Goal: Task Accomplishment & Management: Manage account settings

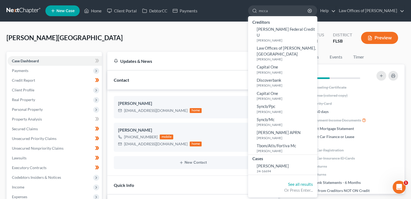
drag, startPoint x: 224, startPoint y: 153, endPoint x: 225, endPoint y: 165, distance: 11.9
click at [225, 165] on ng-include "[PERSON_NAME] [EMAIL_ADDRESS][DOMAIN_NAME] home [PERSON_NAME] [PHONE_NUMBER] mo…" at bounding box center [193, 132] width 158 height 73
drag, startPoint x: 285, startPoint y: 12, endPoint x: 230, endPoint y: 10, distance: 55.1
click at [230, 10] on ul "New Case Home Client Portal DebtorCC Payments mcca - No Result - Creditors [PER…" at bounding box center [224, 11] width 359 height 14
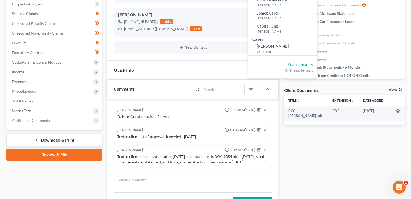
scroll to position [116, 0]
type input "sut"
click at [271, 46] on span "[PERSON_NAME]" at bounding box center [273, 46] width 32 height 5
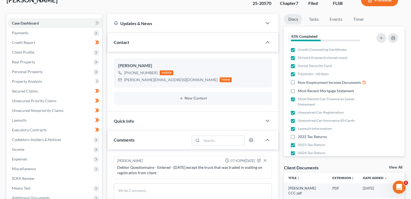
scroll to position [39, 0]
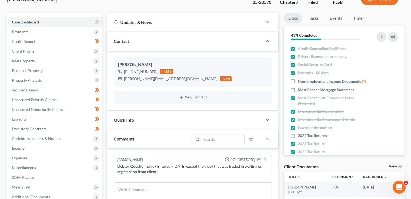
click at [394, 136] on icon "button" at bounding box center [396, 136] width 4 height 4
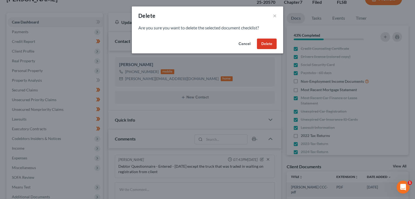
click at [268, 46] on button "Delete" at bounding box center [267, 44] width 20 height 11
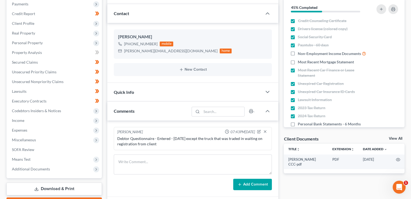
scroll to position [67, 0]
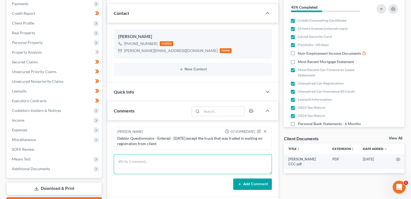
click at [128, 167] on textarea at bounding box center [193, 165] width 158 height 20
click at [212, 159] on textarea "Need paystubs" at bounding box center [193, 165] width 158 height 20
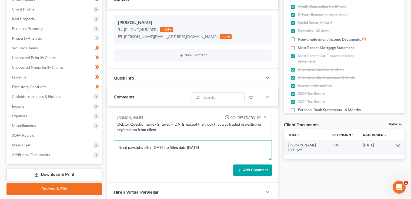
scroll to position [82, 0]
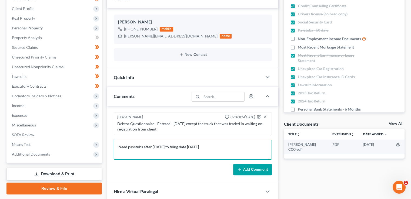
type textarea "Need paystubs after [DATE] to filing date [DATE]"
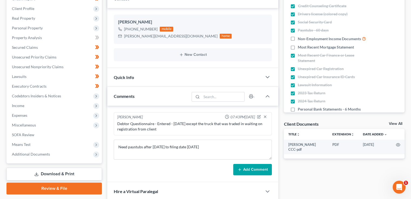
click at [248, 167] on button "Add Comment" at bounding box center [252, 169] width 39 height 11
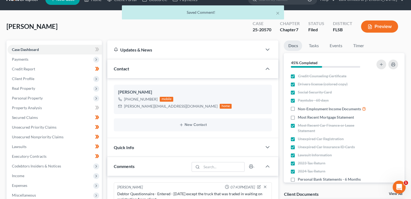
scroll to position [10, 0]
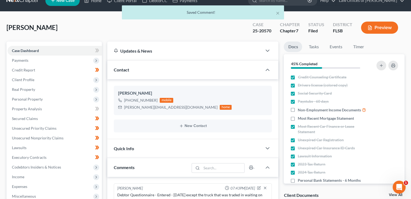
click at [180, 146] on div "Quick Info" at bounding box center [184, 148] width 155 height 19
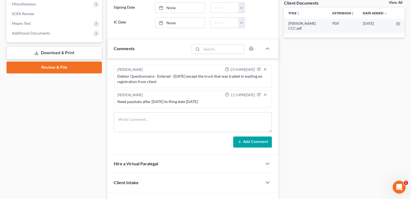
scroll to position [203, 0]
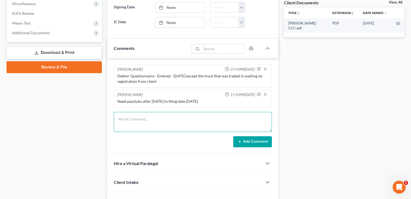
click at [161, 117] on textarea at bounding box center [193, 122] width 158 height 20
click at [191, 119] on textarea "Need" at bounding box center [193, 122] width 158 height 20
click at [202, 117] on textarea "Need Fidelity 9445 Statement for after" at bounding box center [193, 122] width 158 height 20
click at [202, 118] on textarea "Need Fidelity 9445 Statement for after [DATE] to [DATE]" at bounding box center [193, 122] width 158 height 20
type textarea "Need Fidelity 9445 Statement for after [DATE] to filing date [DATE]"
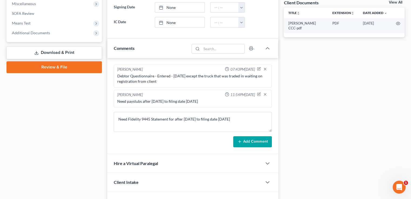
click at [246, 141] on button "Add Comment" at bounding box center [252, 141] width 39 height 11
click at [246, 141] on div "[PERSON_NAME] 07:43PM[DATE] Debtor Questionnaire - Entered - [DATE] except the …" at bounding box center [192, 106] width 171 height 96
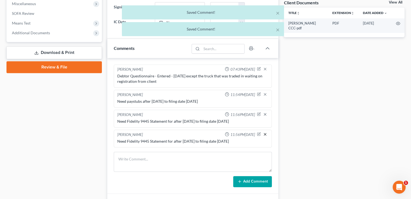
click at [266, 133] on line "button" at bounding box center [265, 134] width 2 height 2
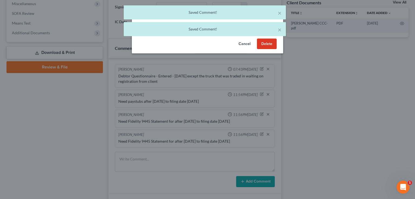
click at [263, 45] on button "Delete" at bounding box center [267, 44] width 20 height 11
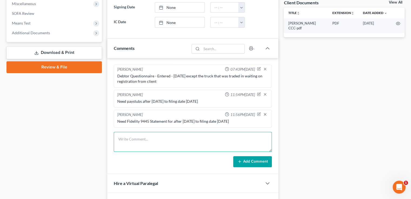
click at [145, 145] on textarea at bounding box center [193, 142] width 158 height 20
click at [194, 139] on textarea "Need Chase 7449 Statement after [DATE] to [DATE]" at bounding box center [193, 142] width 158 height 20
type textarea "Need Chase 7449 Statement after [DATE] to filing date [DATE]"
click at [251, 162] on button "Add Comment" at bounding box center [252, 161] width 39 height 11
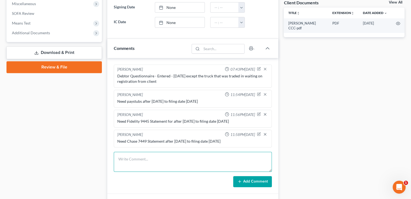
click at [160, 165] on textarea at bounding box center [193, 162] width 158 height 20
click at [214, 152] on textarea "Need 401K Cetera Statement" at bounding box center [193, 162] width 158 height 20
type textarea "Need 401K Cetera Statement after [DATE] to filing date [DATE]"
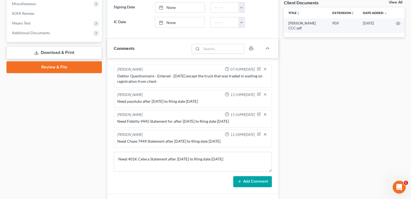
click at [251, 179] on button "Add Comment" at bounding box center [252, 181] width 39 height 11
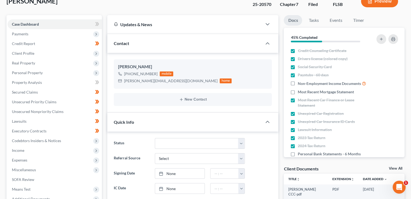
scroll to position [37, 0]
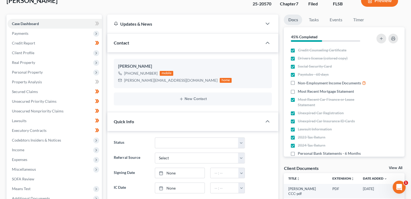
click at [30, 72] on span "Personal Property" at bounding box center [27, 72] width 31 height 5
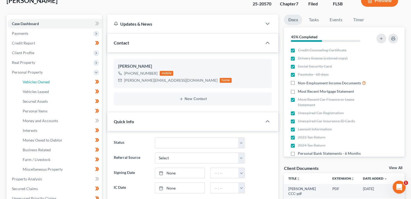
click at [44, 82] on span "Vehicles Owned" at bounding box center [36, 82] width 27 height 5
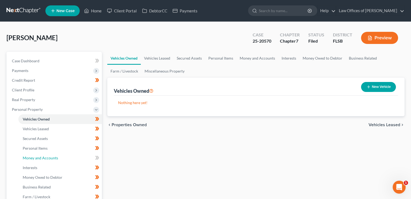
click at [51, 156] on span "Money and Accounts" at bounding box center [40, 158] width 35 height 5
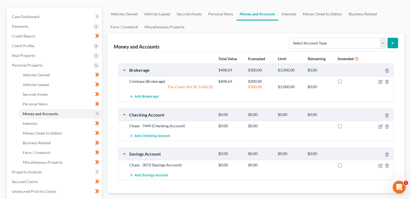
scroll to position [45, 0]
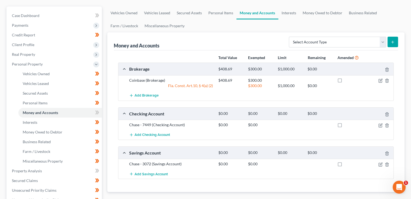
click at [184, 150] on div "Savings Account" at bounding box center [170, 153] width 89 height 6
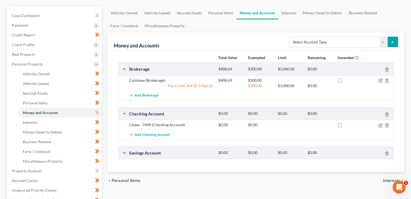
click at [164, 155] on div "Savings Account" at bounding box center [170, 153] width 89 height 6
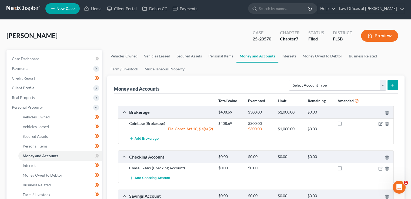
scroll to position [0, 0]
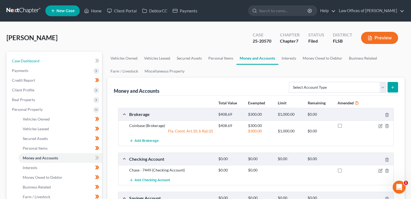
click at [38, 61] on span "Case Dashboard" at bounding box center [26, 61] width 28 height 5
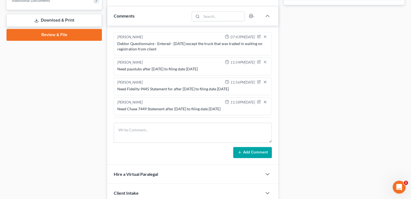
scroll to position [16, 0]
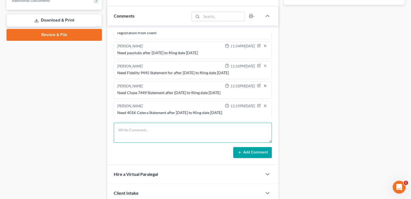
click at [162, 124] on textarea at bounding box center [193, 133] width 158 height 20
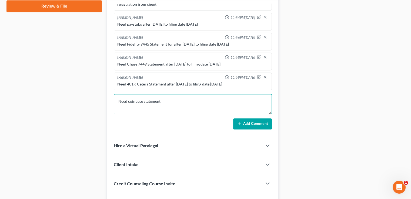
scroll to position [272, 0]
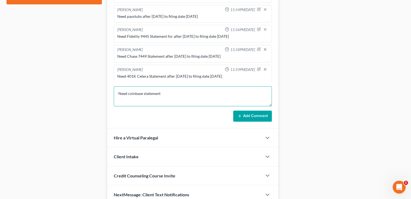
click at [126, 94] on textarea "Need coinbase statement" at bounding box center [193, 96] width 158 height 20
drag, startPoint x: 150, startPoint y: 92, endPoint x: 143, endPoint y: 104, distance: 13.2
click at [143, 104] on textarea "Need 3 months coinbase statement" at bounding box center [193, 96] width 158 height 20
click at [186, 90] on textarea "Need 3 months coinbase statement" at bounding box center [193, 96] width 158 height 20
type textarea "Need 3 months coinbase statements from filing date [DATE]"
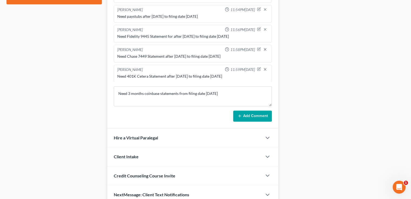
click at [246, 115] on button "Add Comment" at bounding box center [252, 116] width 39 height 11
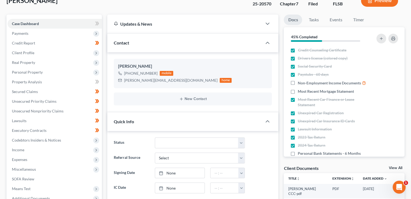
scroll to position [38, 0]
click at [29, 70] on span "Personal Property" at bounding box center [27, 71] width 31 height 5
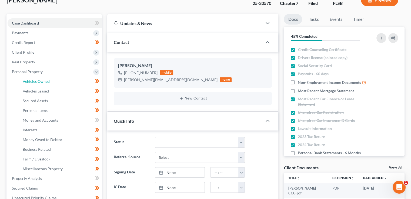
click at [39, 79] on link "Vehicles Owned" at bounding box center [59, 82] width 83 height 10
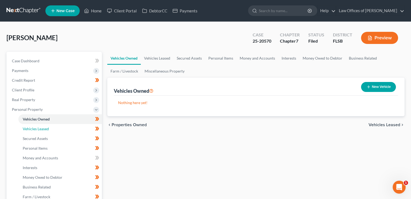
click at [43, 130] on span "Vehicles Leased" at bounding box center [36, 129] width 26 height 5
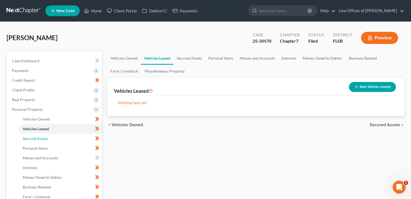
click at [40, 141] on link "Secured Assets" at bounding box center [59, 139] width 83 height 10
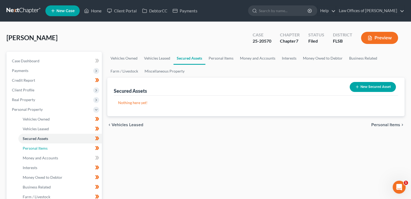
click at [40, 149] on span "Personal Items" at bounding box center [35, 148] width 25 height 5
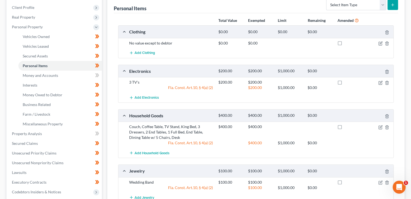
scroll to position [83, 0]
click at [40, 75] on span "Money and Accounts" at bounding box center [40, 75] width 35 height 5
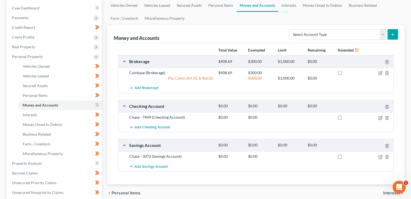
scroll to position [54, 0]
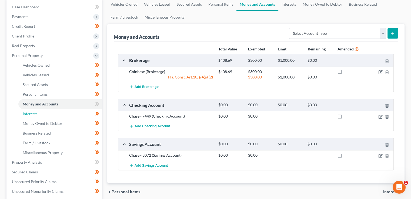
click at [62, 115] on link "Interests" at bounding box center [59, 114] width 83 height 10
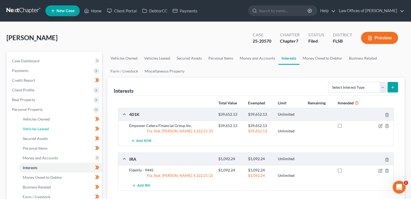
click at [72, 129] on link "Vehicles Leased" at bounding box center [59, 129] width 83 height 10
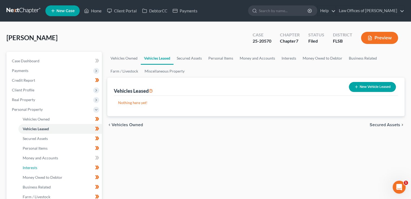
drag, startPoint x: 72, startPoint y: 129, endPoint x: 58, endPoint y: 166, distance: 39.8
click at [58, 166] on link "Interests" at bounding box center [59, 168] width 83 height 10
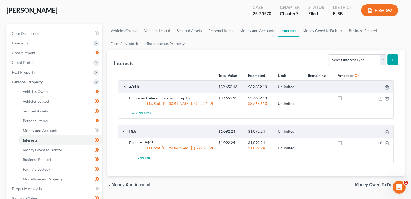
scroll to position [29, 0]
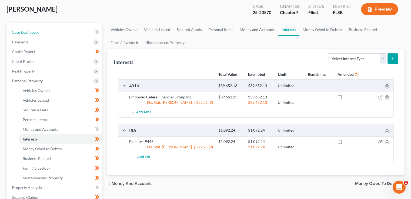
click at [35, 33] on span "Case Dashboard" at bounding box center [26, 32] width 28 height 5
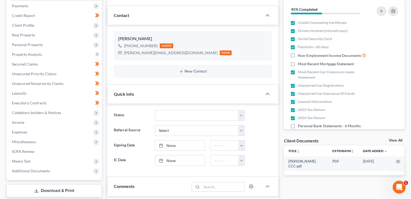
scroll to position [66, 0]
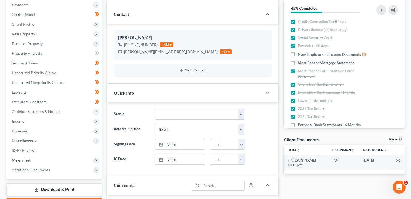
click at [43, 44] on span "Personal Property" at bounding box center [55, 44] width 94 height 10
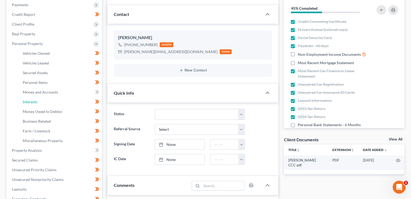
click at [43, 99] on link "Interests" at bounding box center [59, 102] width 83 height 10
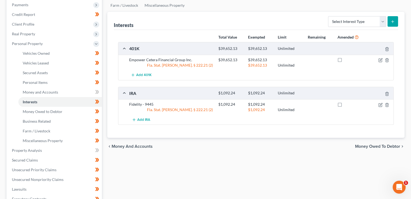
scroll to position [66, 0]
click at [57, 112] on span "Money Owed to Debtor" at bounding box center [43, 111] width 40 height 5
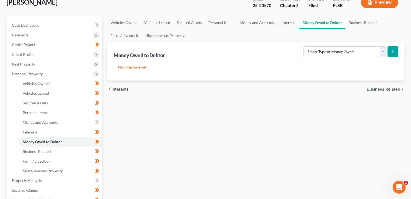
scroll to position [39, 0]
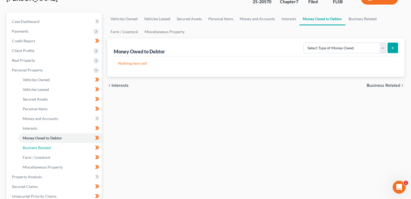
click at [47, 148] on span "Business Related" at bounding box center [37, 148] width 28 height 5
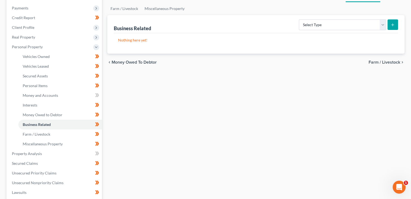
scroll to position [64, 0]
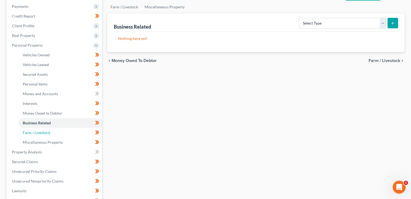
click at [40, 131] on span "Farm / Livestock" at bounding box center [37, 133] width 28 height 5
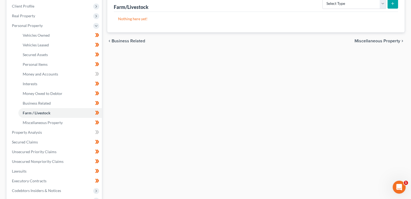
scroll to position [86, 0]
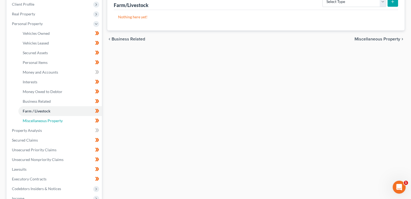
click at [49, 119] on span "Miscellaneous Property" at bounding box center [43, 121] width 40 height 5
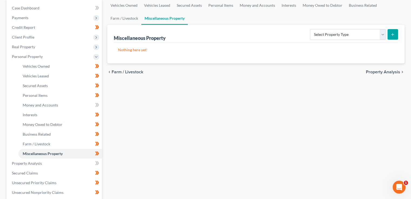
scroll to position [49, 0]
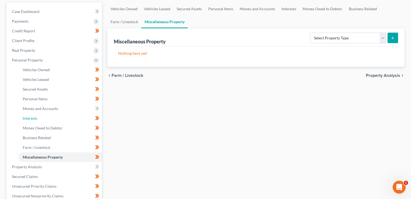
click at [40, 117] on link "Interests" at bounding box center [59, 119] width 83 height 10
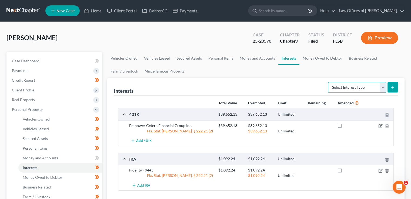
click at [351, 86] on select "Select Interest Type 401K Annuity Bond Education IRA Government Bond Government…" at bounding box center [357, 87] width 58 height 11
click at [257, 88] on div "Interests Select Interest Type 401K Annuity Bond Education IRA Government Bond …" at bounding box center [256, 87] width 284 height 18
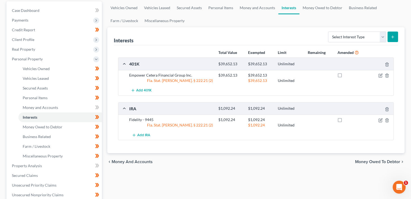
scroll to position [51, 0]
click at [38, 69] on span "Vehicles Owned" at bounding box center [36, 68] width 27 height 5
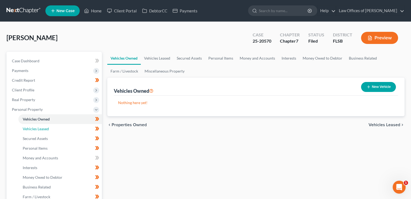
click at [45, 128] on span "Vehicles Leased" at bounding box center [36, 129] width 26 height 5
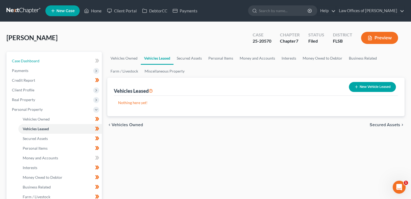
click at [32, 62] on span "Case Dashboard" at bounding box center [26, 61] width 28 height 5
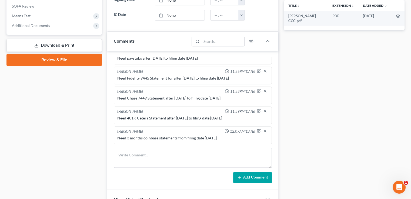
scroll to position [235, 0]
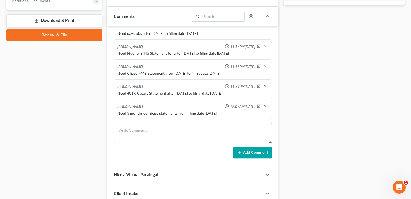
click at [128, 138] on textarea at bounding box center [193, 133] width 158 height 20
type textarea "Does the business 1120 S need to be uploaded?"
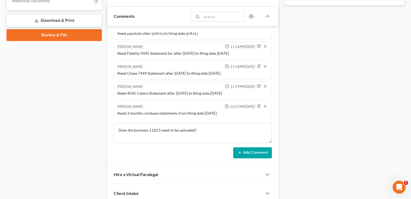
click at [248, 153] on button "Add Comment" at bounding box center [252, 153] width 39 height 11
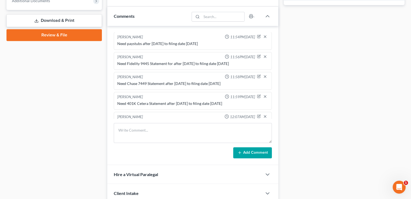
scroll to position [24, 0]
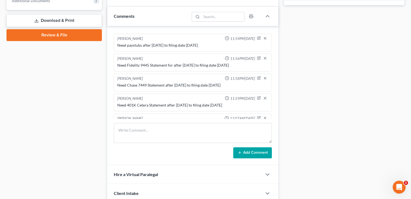
click at [248, 153] on button "Add Comment" at bounding box center [252, 153] width 39 height 11
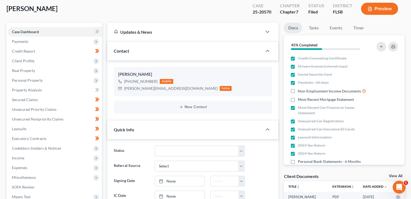
scroll to position [0, 0]
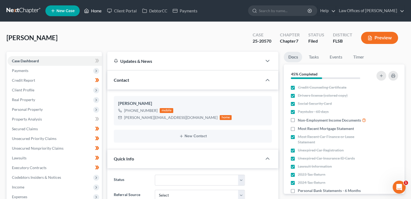
click at [94, 14] on link "Home" at bounding box center [92, 11] width 23 height 10
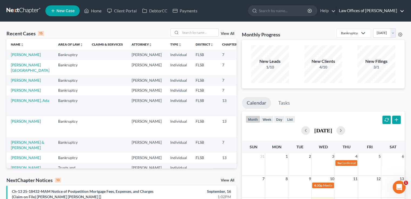
click at [371, 13] on link "Law Offices of [PERSON_NAME]" at bounding box center [370, 11] width 68 height 10
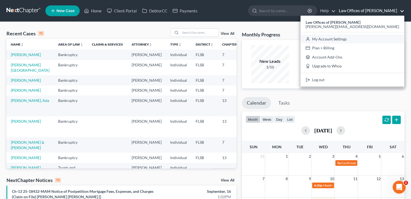
click at [371, 36] on link "My Account Settings" at bounding box center [352, 39] width 104 height 9
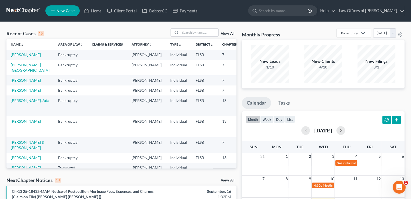
select select "24"
select select "9"
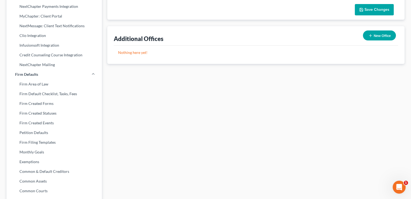
scroll to position [159, 0]
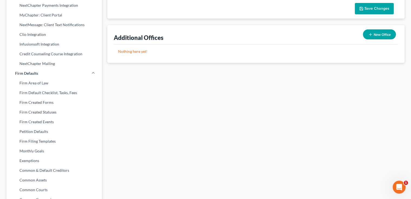
click at [52, 93] on link "Firm Default Checklist, Tasks, Fees" at bounding box center [53, 93] width 95 height 10
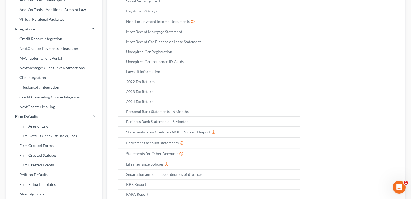
scroll to position [116, 0]
click at [295, 82] on icon "button" at bounding box center [295, 82] width 4 height 4
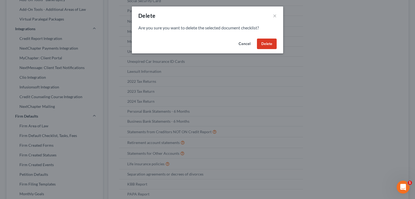
click at [269, 43] on button "Delete" at bounding box center [267, 44] width 20 height 11
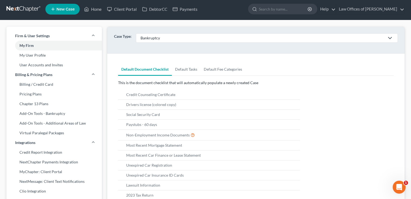
scroll to position [0, 0]
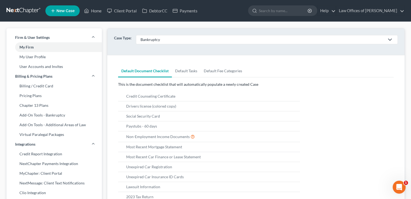
click at [160, 40] on div "Bankruptcy" at bounding box center [263, 39] width 244 height 5
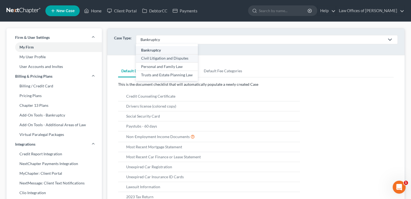
click at [161, 59] on div "Civil Litigation and Disputes" at bounding box center [167, 58] width 52 height 5
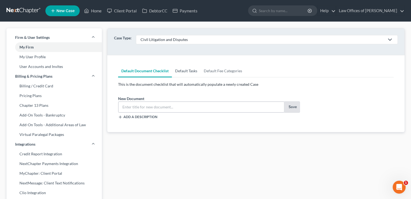
click at [191, 75] on link "Default Tasks" at bounding box center [186, 71] width 29 height 13
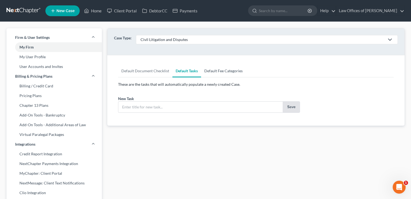
click at [231, 70] on link "Default Fee Categories" at bounding box center [223, 71] width 45 height 13
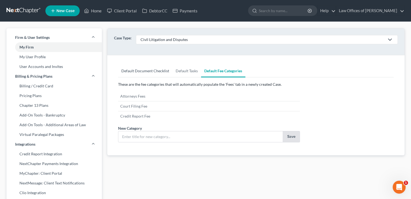
click at [144, 69] on link "Default Document Checklist" at bounding box center [145, 71] width 54 height 13
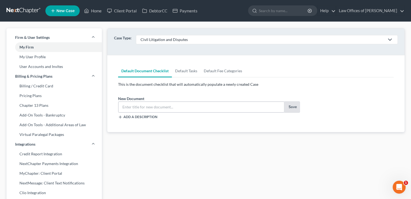
click at [170, 40] on div "Civil Litigation and Disputes" at bounding box center [263, 39] width 244 height 5
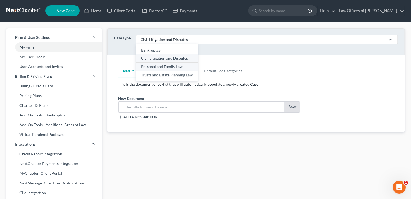
click at [165, 67] on div "Personal and Family Law" at bounding box center [167, 66] width 52 height 5
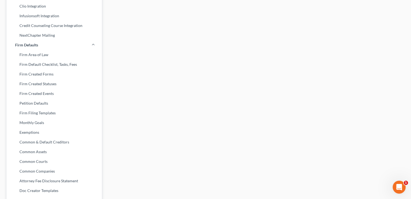
scroll to position [220, 0]
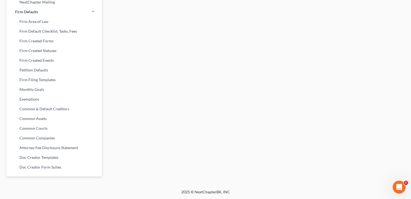
click at [30, 126] on link "Common Courts" at bounding box center [53, 129] width 95 height 10
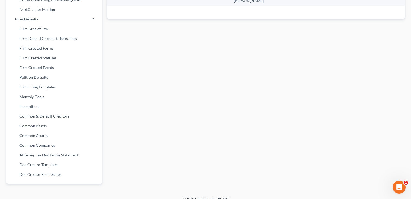
scroll to position [220, 0]
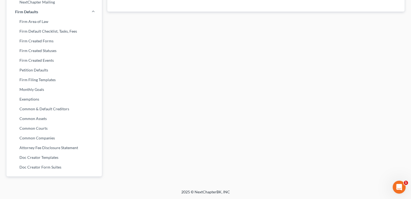
click at [27, 118] on link "Common Assets" at bounding box center [53, 119] width 95 height 10
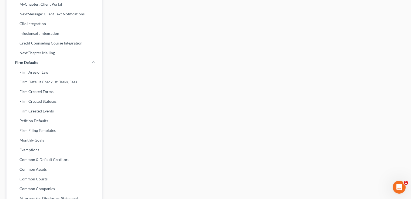
scroll to position [220, 0]
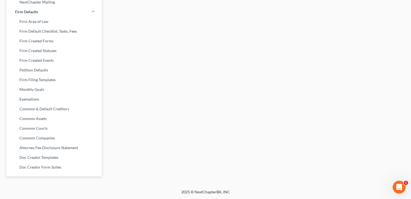
click at [42, 111] on link "Common & Default Creditors" at bounding box center [53, 109] width 95 height 10
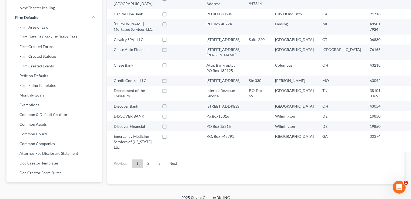
scroll to position [220, 0]
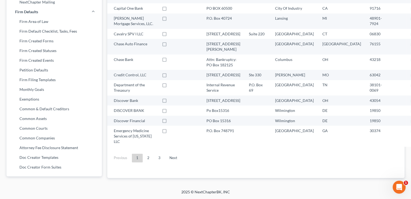
click at [27, 99] on link "Exemptions" at bounding box center [53, 100] width 95 height 10
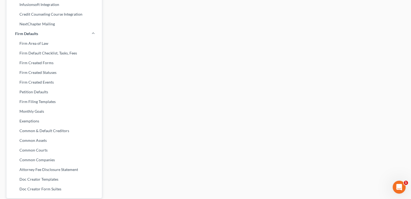
select select "0"
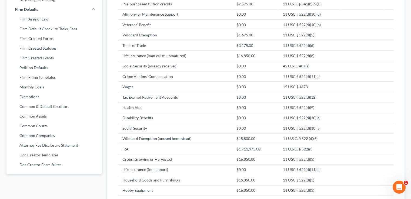
scroll to position [223, 0]
click at [35, 85] on link "Monthly Goals" at bounding box center [53, 87] width 95 height 10
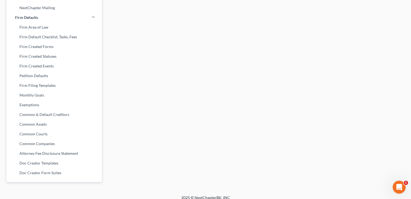
scroll to position [215, 0]
click at [37, 87] on link "Firm Filing Templates" at bounding box center [53, 86] width 95 height 10
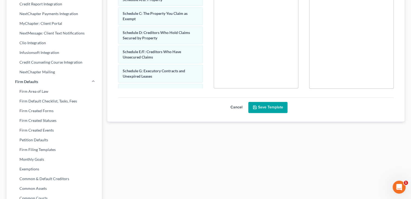
scroll to position [152, 0]
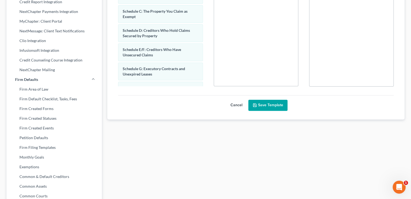
click at [50, 71] on link "NextChapter Mailing" at bounding box center [53, 70] width 95 height 10
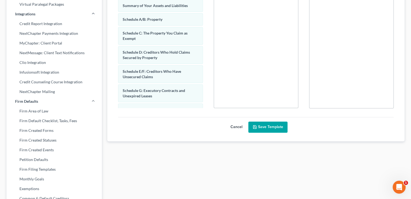
click at [50, 71] on div "Credit Report Integration NextChapter Payments Integration MyChapter: Client Po…" at bounding box center [53, 58] width 95 height 78
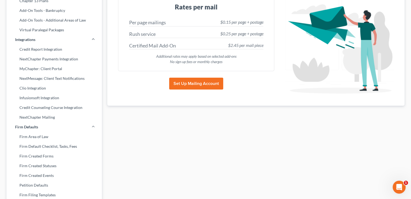
scroll to position [105, 0]
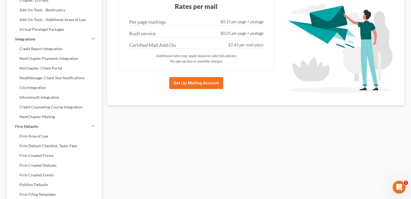
click at [44, 108] on link "Credit Counseling Course Integration" at bounding box center [53, 107] width 95 height 10
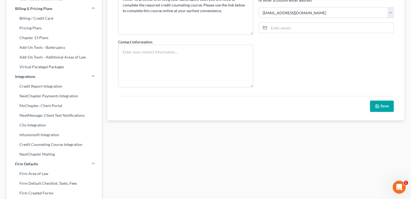
scroll to position [68, 0]
click at [44, 115] on link "NextMessage: Client Text Notifications" at bounding box center [53, 116] width 95 height 10
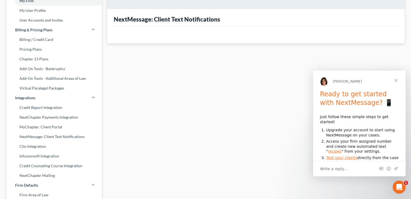
click at [44, 107] on link "Credit Report Integration" at bounding box center [53, 108] width 95 height 10
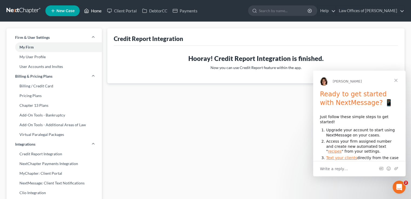
click at [95, 11] on link "Home" at bounding box center [92, 11] width 23 height 10
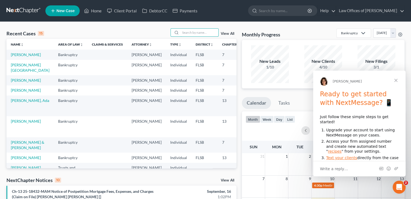
click at [188, 31] on input "search" at bounding box center [200, 33] width 38 height 8
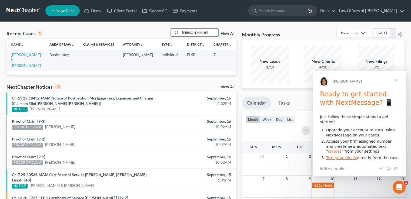
type input "[PERSON_NAME]"
click at [16, 57] on link "[PERSON_NAME] & [PERSON_NAME]" at bounding box center [26, 59] width 30 height 15
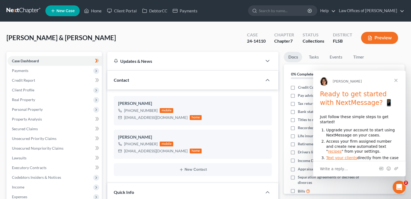
click at [16, 57] on link "Case Dashboard" at bounding box center [55, 61] width 94 height 10
click at [23, 73] on span "Payments" at bounding box center [55, 71] width 94 height 10
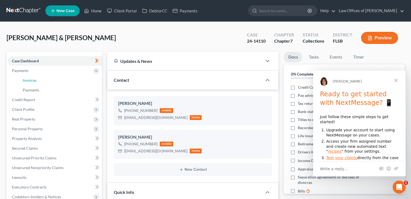
click at [31, 81] on span "Invoices" at bounding box center [30, 80] width 14 height 5
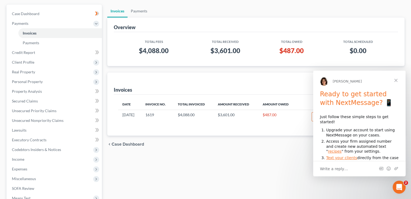
scroll to position [48, 0]
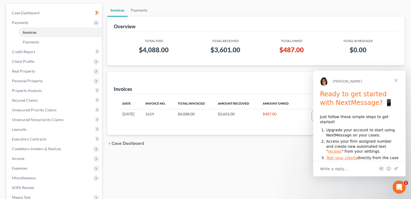
click at [394, 79] on span "Close" at bounding box center [395, 80] width 19 height 19
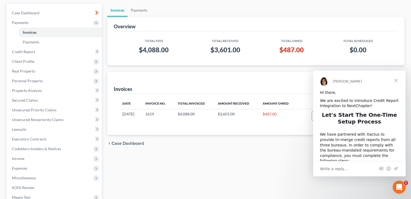
click at [394, 79] on span "Close" at bounding box center [395, 80] width 19 height 19
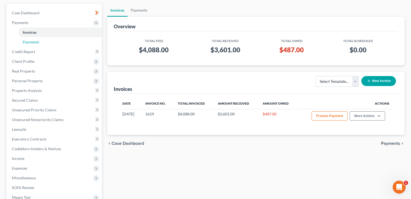
click at [27, 42] on span "Payments" at bounding box center [31, 42] width 16 height 5
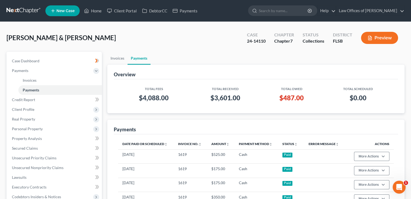
click at [212, 129] on div "Payments" at bounding box center [256, 127] width 284 height 15
click at [24, 82] on span "Invoices" at bounding box center [30, 80] width 14 height 5
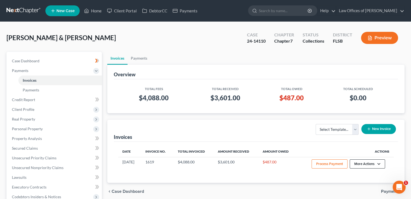
click at [359, 163] on button "More Actions" at bounding box center [367, 164] width 35 height 9
click at [359, 185] on link "Record Cash or Check Payment" at bounding box center [374, 184] width 63 height 9
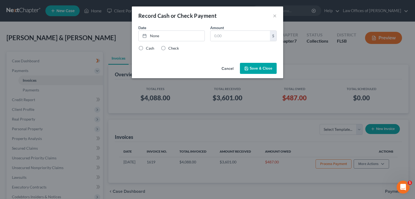
type input "[DATE]"
click at [151, 36] on link "[DATE]" at bounding box center [172, 36] width 66 height 10
click at [145, 48] on div "Cash" at bounding box center [146, 48] width 16 height 5
click at [146, 48] on label "Cash" at bounding box center [150, 48] width 8 height 5
click at [148, 48] on input "Cash" at bounding box center [150, 48] width 4 height 4
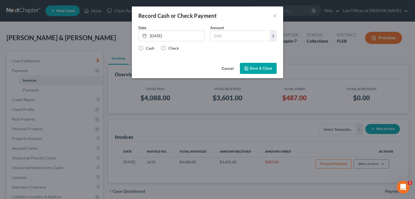
radio input "true"
click at [216, 39] on input "text" at bounding box center [240, 36] width 59 height 10
type input "100"
click at [256, 68] on button "Save & Close" at bounding box center [258, 68] width 37 height 11
